Goal: Use online tool/utility: Use online tool/utility

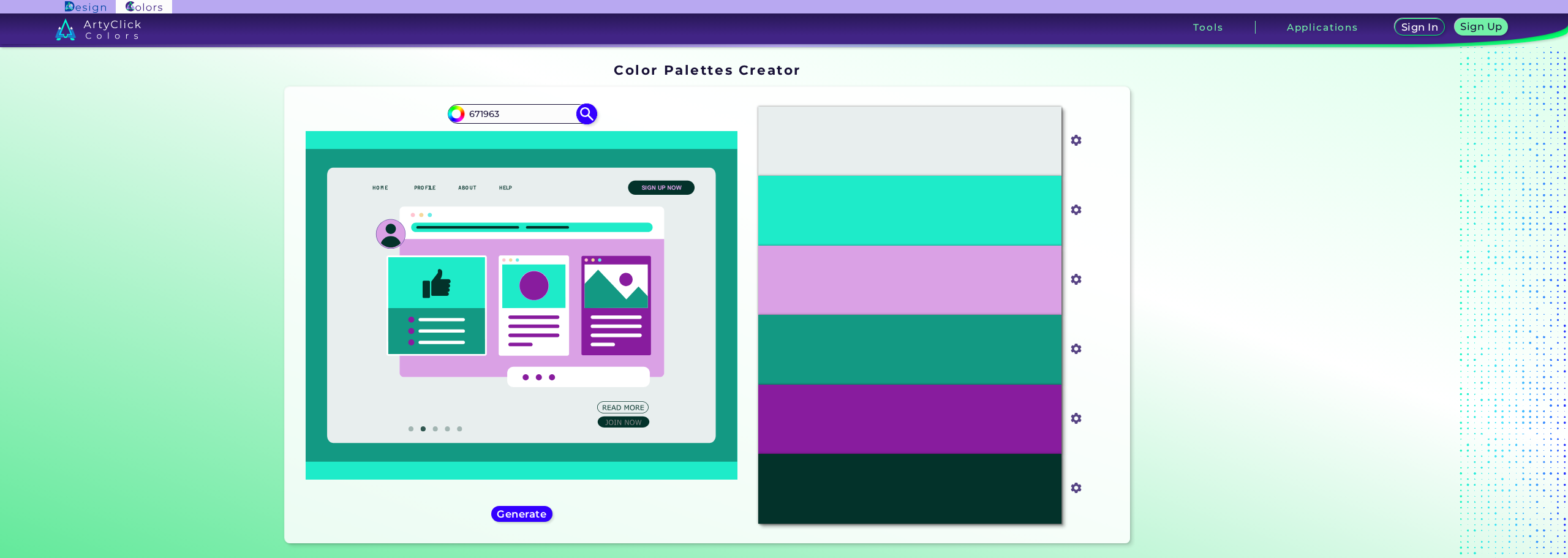
type input "671963"
click at [580, 111] on img at bounding box center [587, 114] width 22 height 22
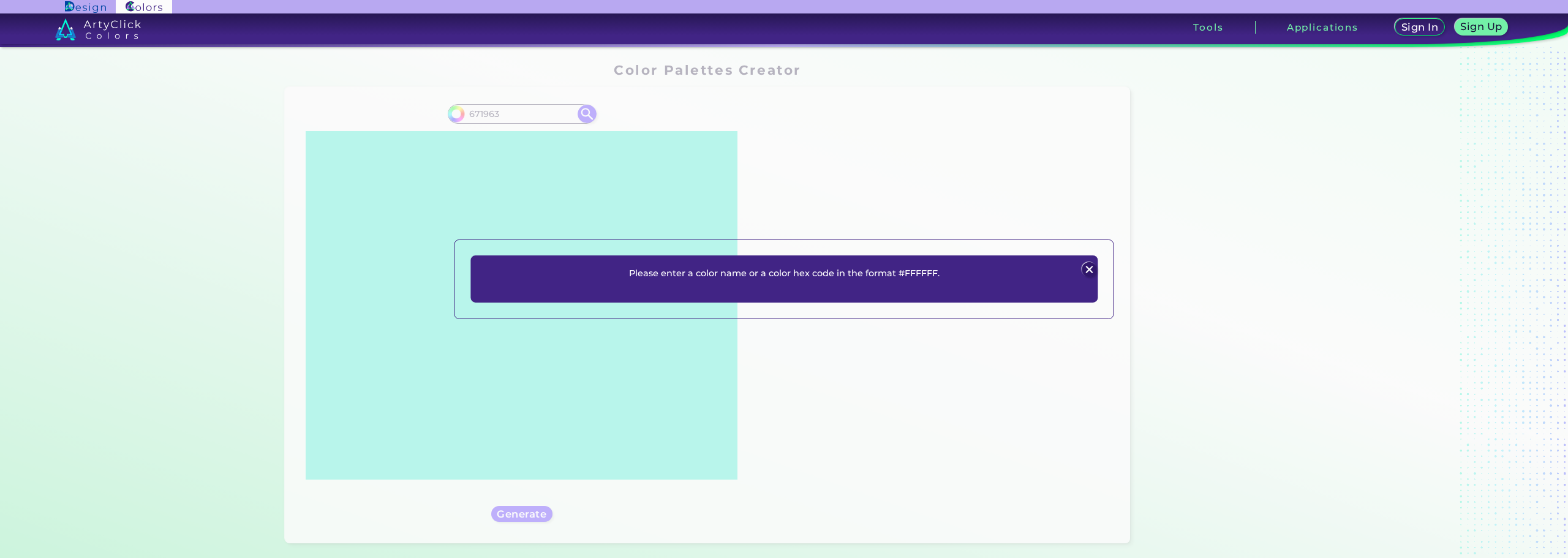
click at [895, 267] on p "Please enter a color name or a color hex code in the format #FFFFFF." at bounding box center [784, 273] width 310 height 15
click at [1088, 266] on img at bounding box center [1089, 269] width 15 height 15
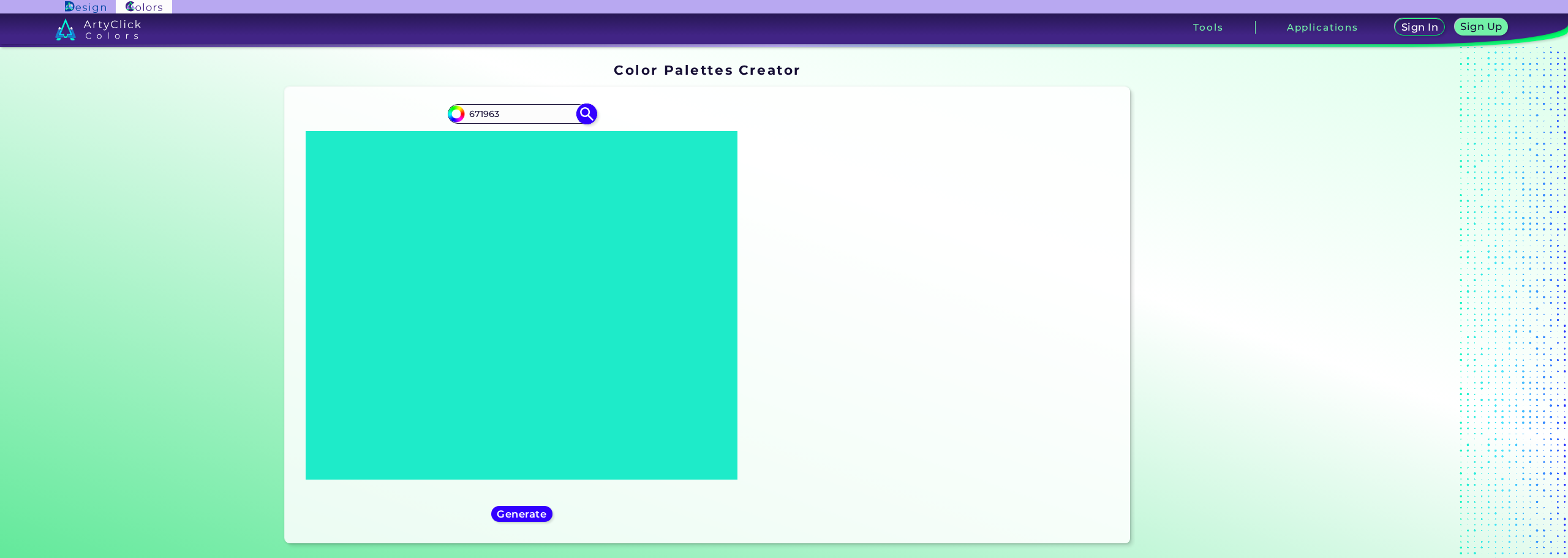
click at [586, 118] on img at bounding box center [587, 114] width 22 height 22
type input "#000000"
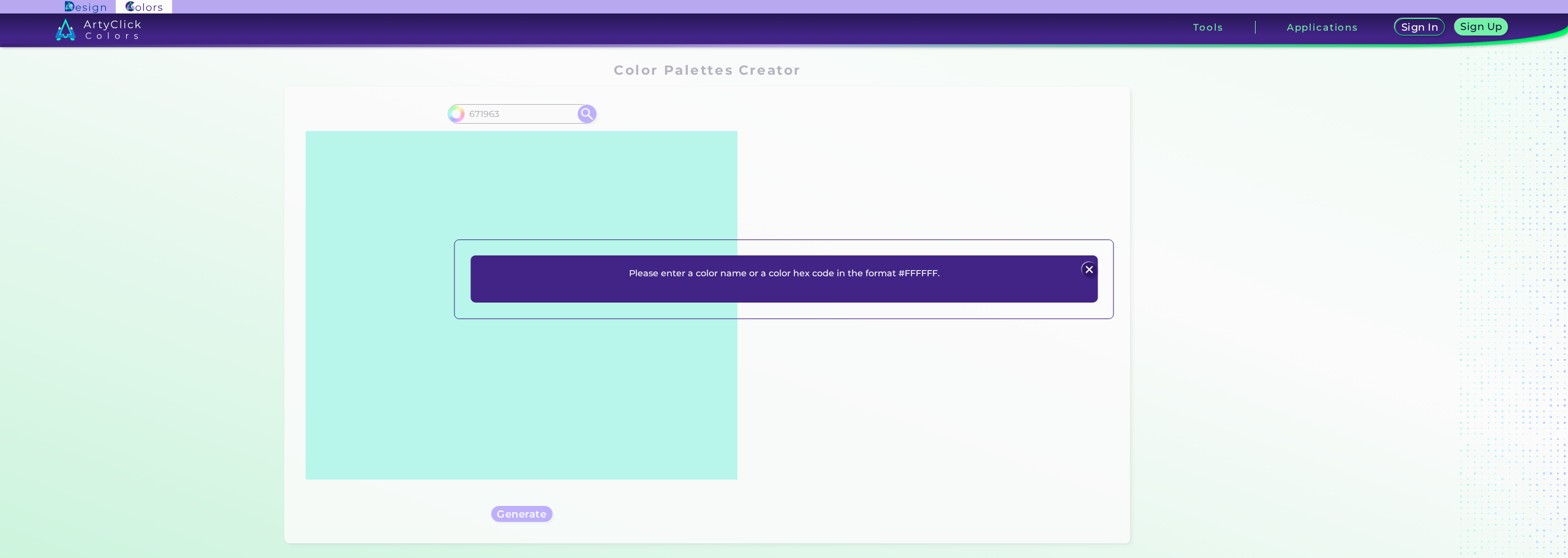
click at [1092, 266] on img at bounding box center [1089, 269] width 15 height 15
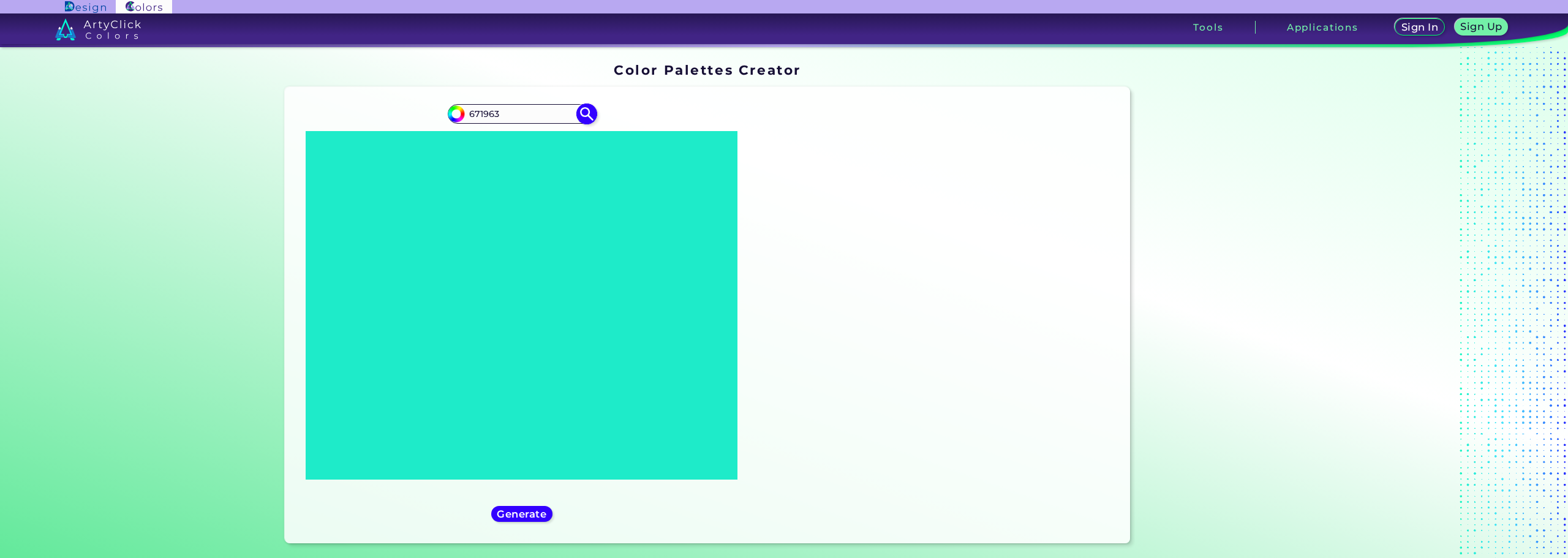
click at [505, 118] on input "671963" at bounding box center [522, 114] width 114 height 17
type input "671963"
type input "#000000"
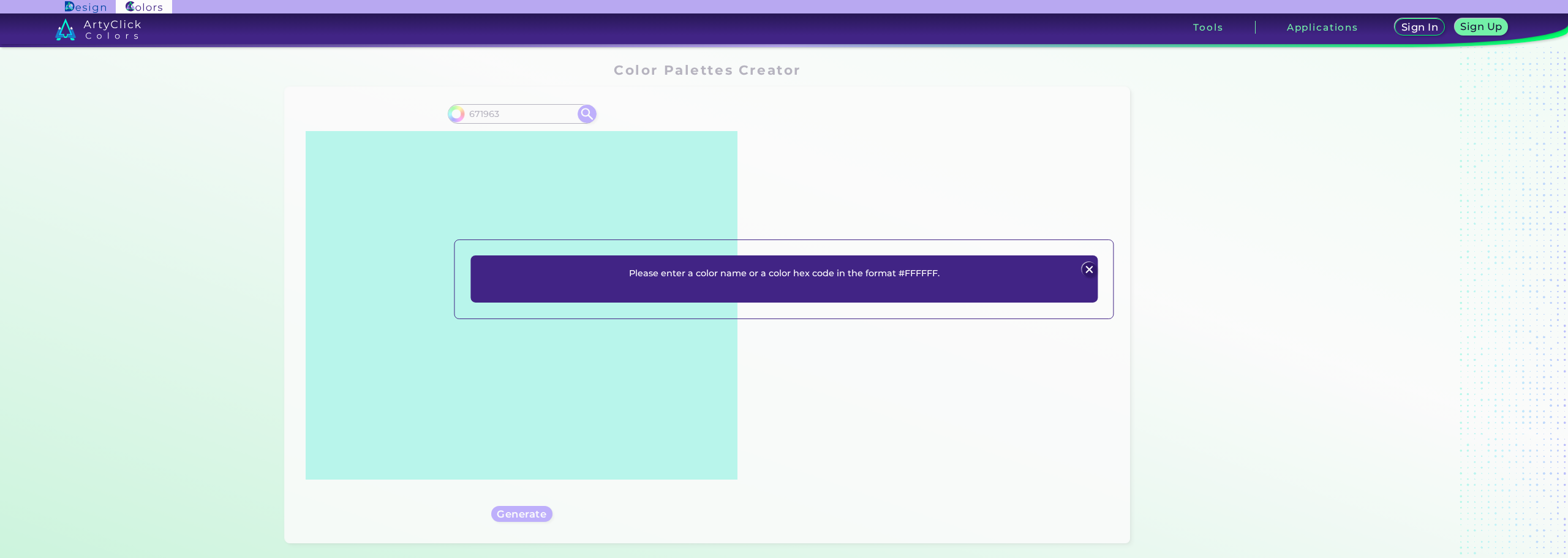
click at [1088, 269] on img at bounding box center [1089, 269] width 15 height 15
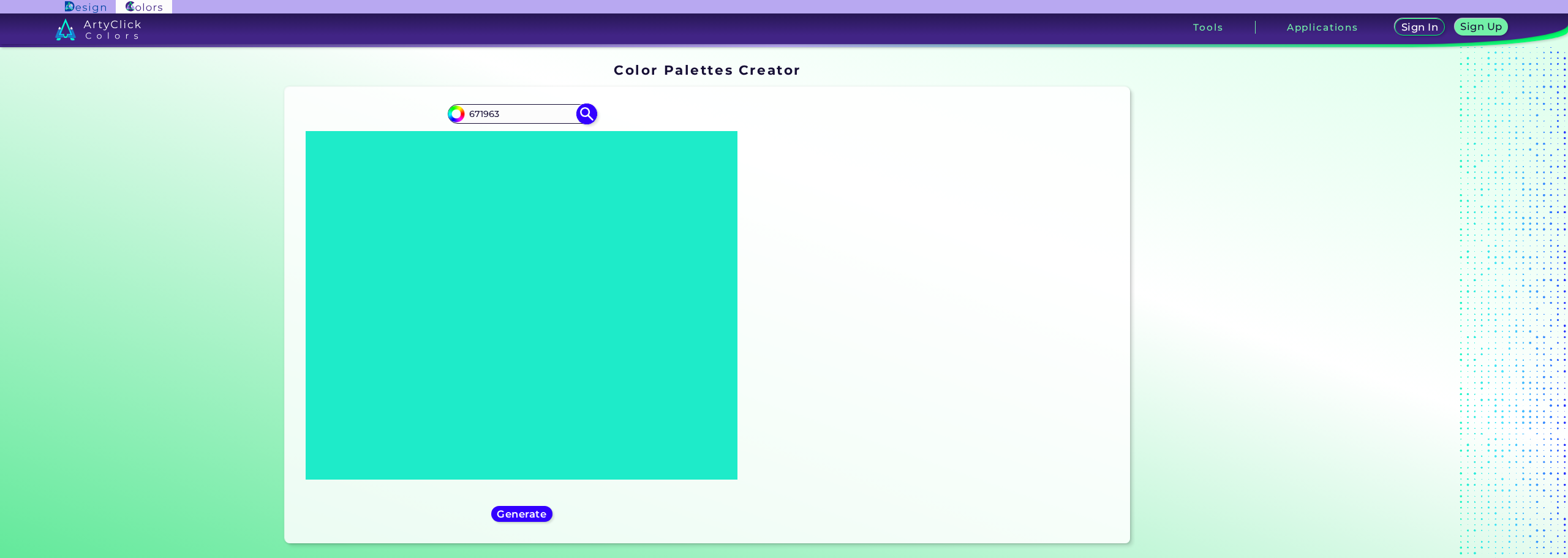
click at [483, 115] on input "671963" at bounding box center [522, 114] width 114 height 17
click at [483, 114] on input "671963" at bounding box center [522, 114] width 114 height 17
paste input "#"
type input "#671963"
click at [581, 117] on img at bounding box center [587, 114] width 22 height 22
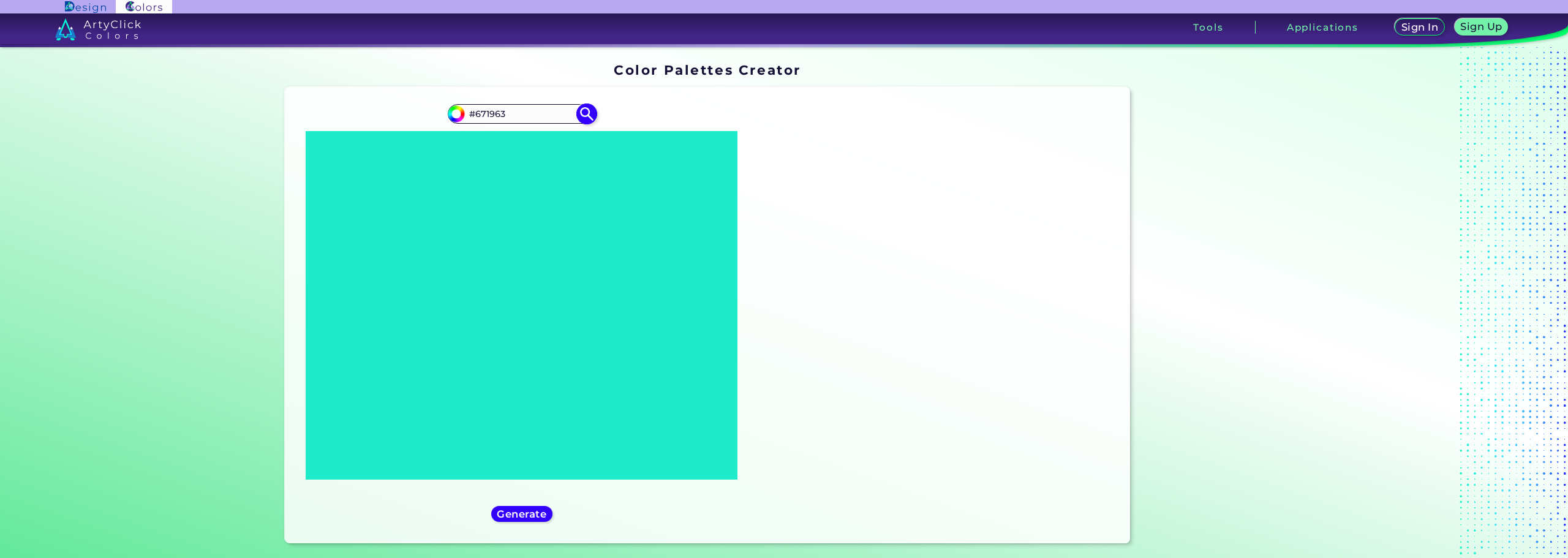
type input "#671963"
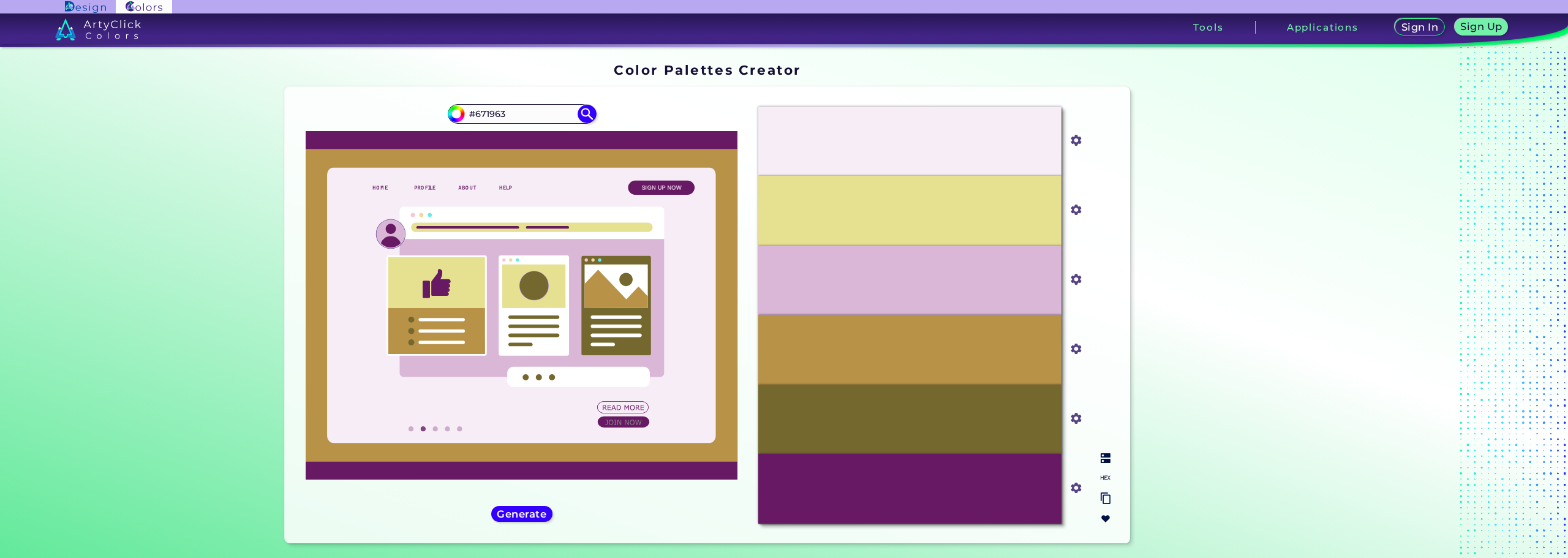
click at [1011, 427] on div "#75682F" at bounding box center [910, 419] width 303 height 69
click at [1071, 419] on input "#75682f" at bounding box center [1073, 417] width 15 height 15
click at [1073, 419] on input "#75682f" at bounding box center [1073, 417] width 15 height 15
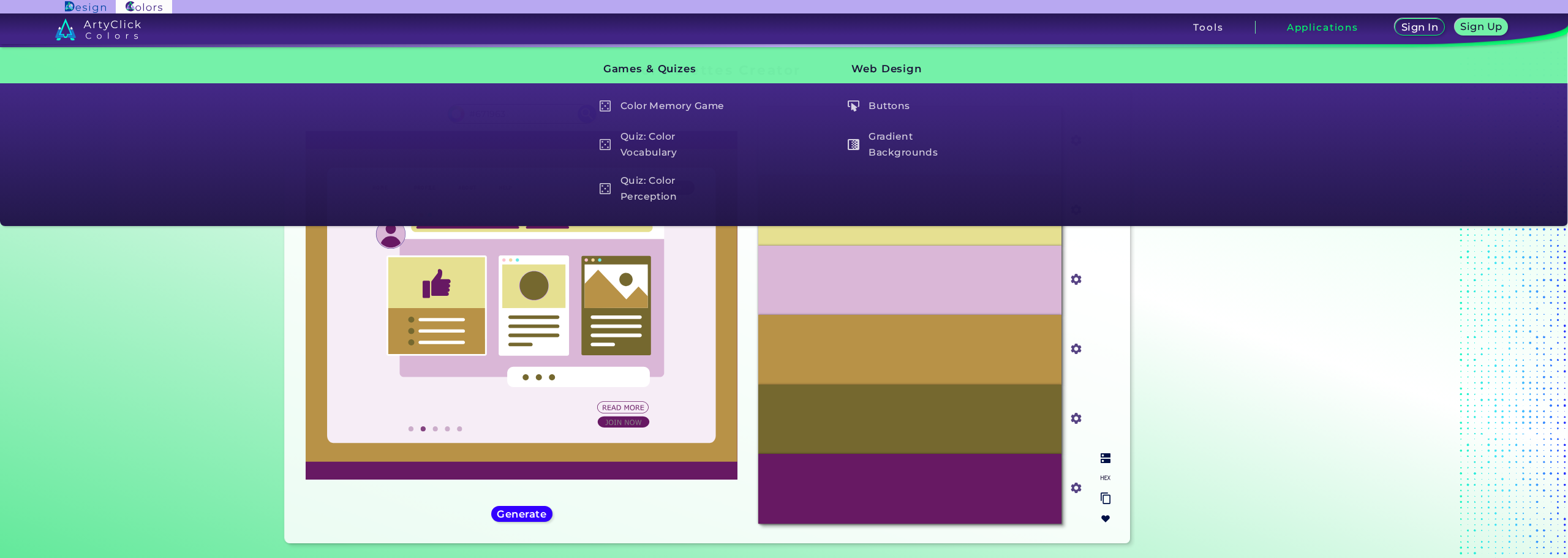
click at [1075, 419] on input "#75682f" at bounding box center [1073, 417] width 15 height 15
